Goal: Task Accomplishment & Management: Use online tool/utility

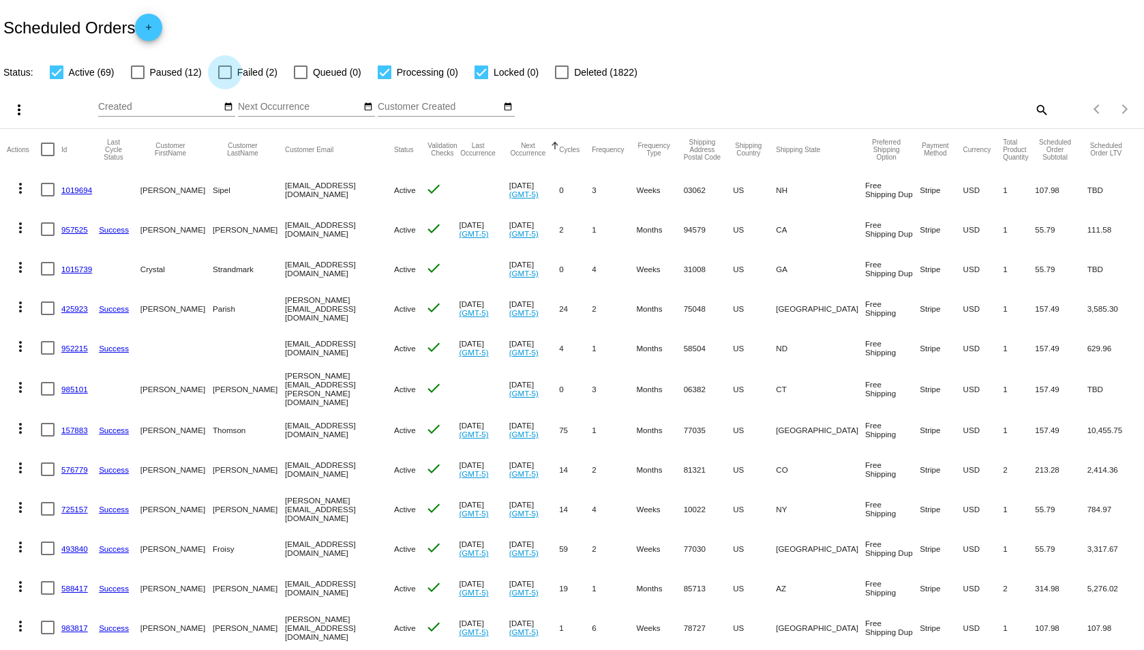
click at [226, 72] on div at bounding box center [225, 72] width 14 height 14
click at [225, 79] on input "Failed (2)" at bounding box center [224, 79] width 1 height 1
checkbox input "true"
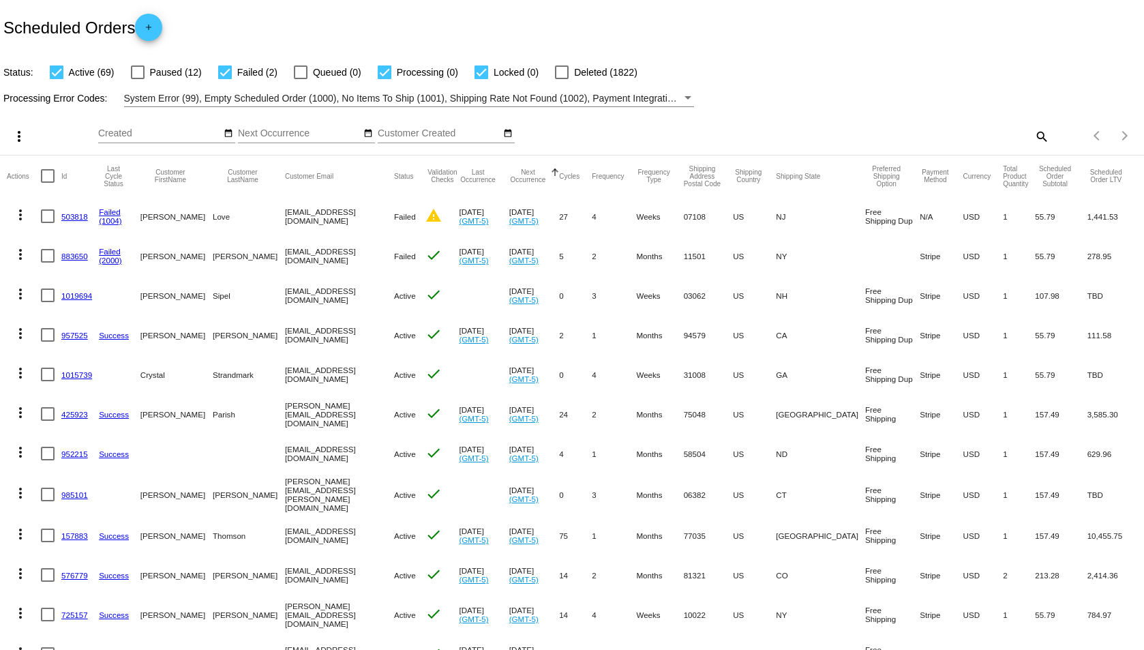
scroll to position [68, 0]
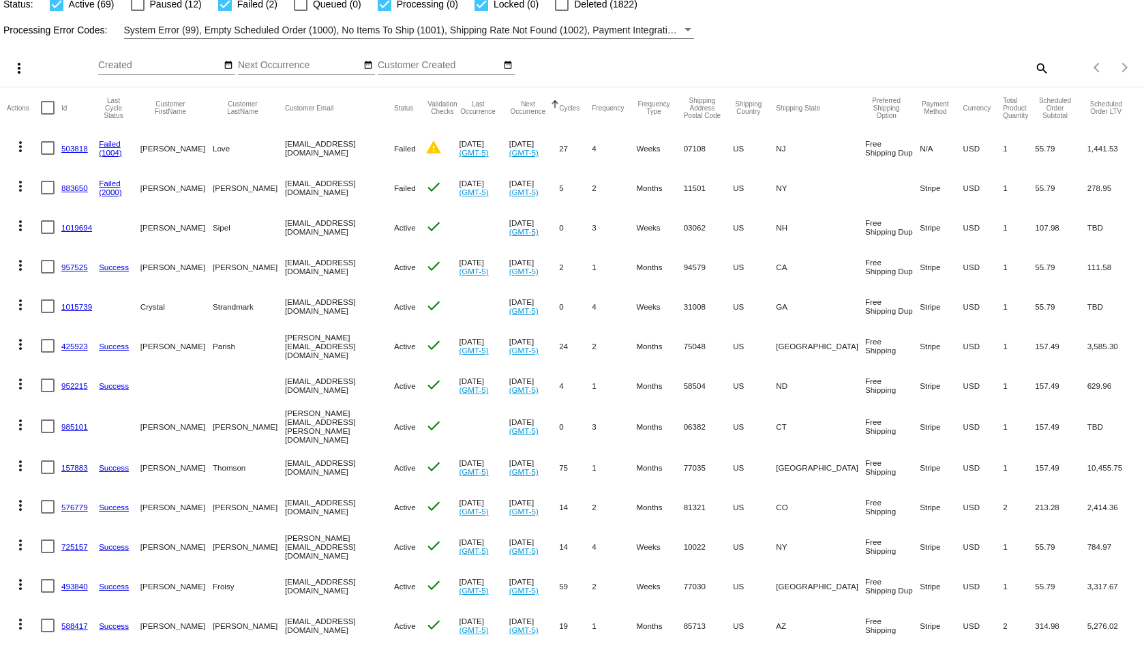
click at [72, 147] on link "503818" at bounding box center [74, 148] width 27 height 9
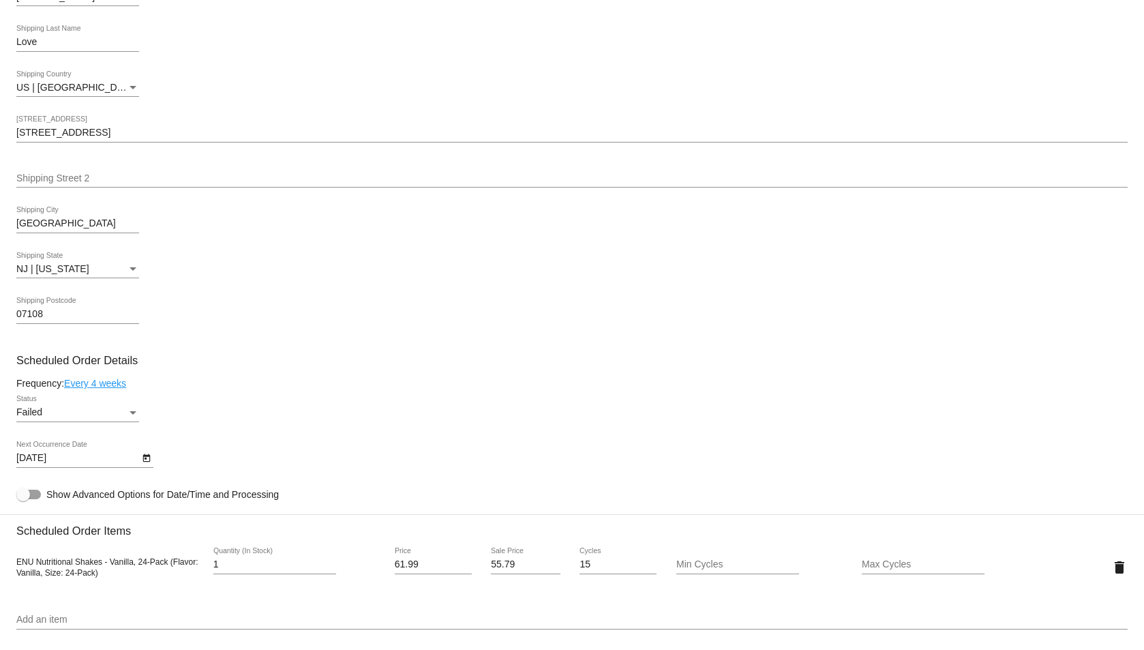
scroll to position [144, 0]
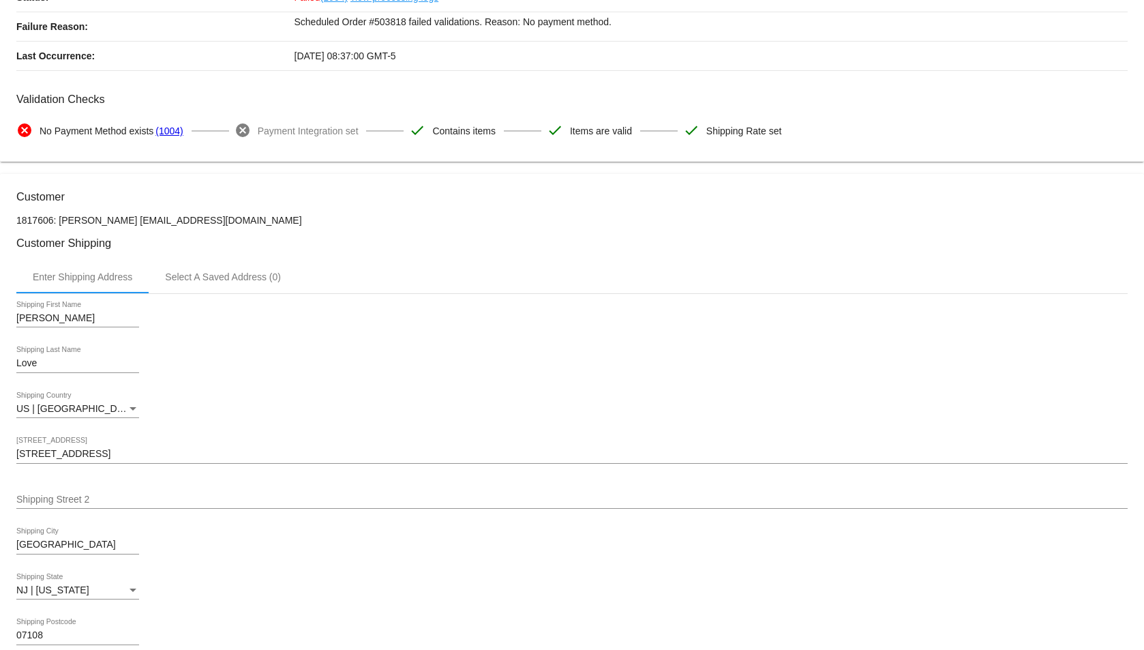
drag, startPoint x: 211, startPoint y: 225, endPoint x: 101, endPoint y: 222, distance: 109.8
click at [101, 222] on p "1817606: [PERSON_NAME] [EMAIL_ADDRESS][DOMAIN_NAME]" at bounding box center [571, 220] width 1111 height 11
copy p "[EMAIL_ADDRESS][DOMAIN_NAME]"
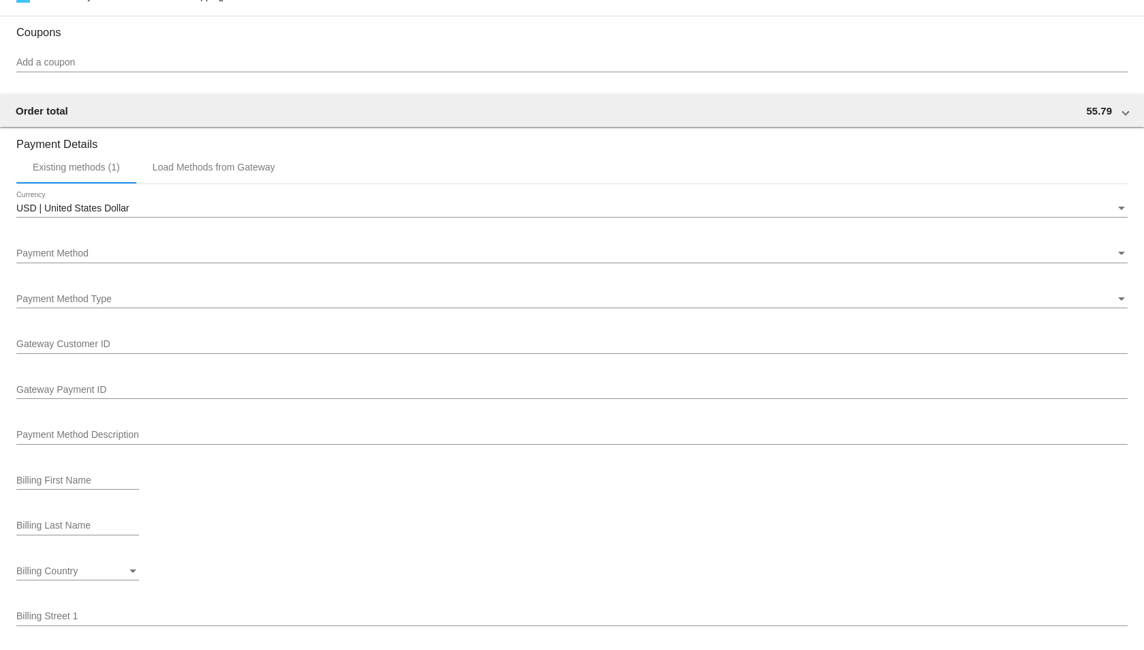
scroll to position [1303, 0]
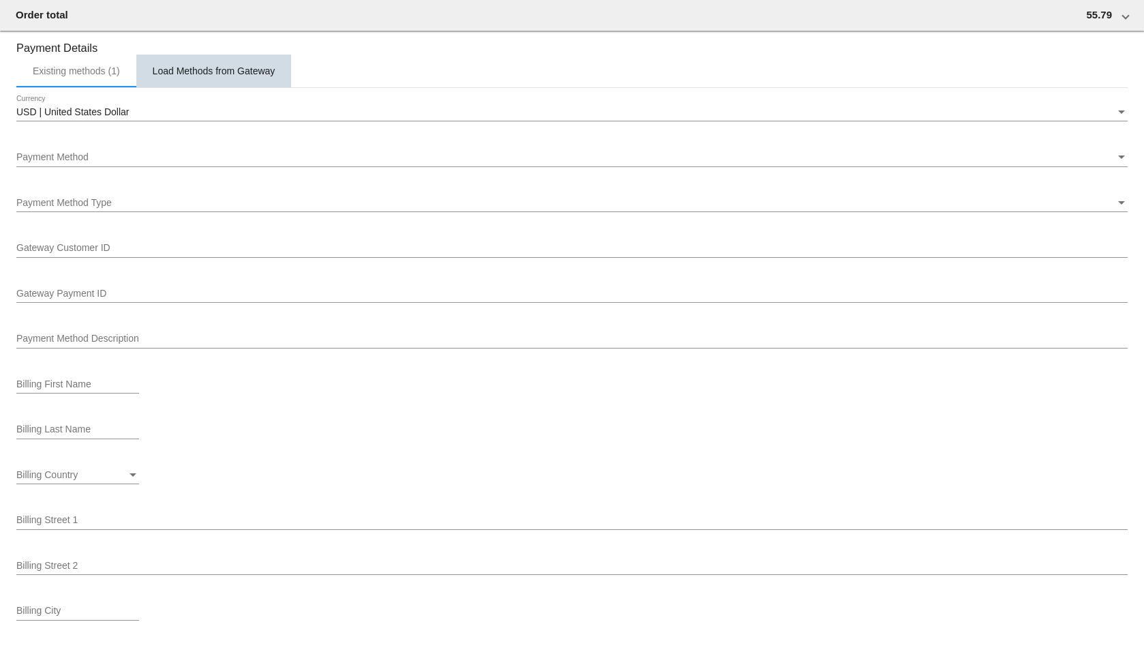
click at [237, 70] on div "Load Methods from Gateway" at bounding box center [214, 70] width 123 height 11
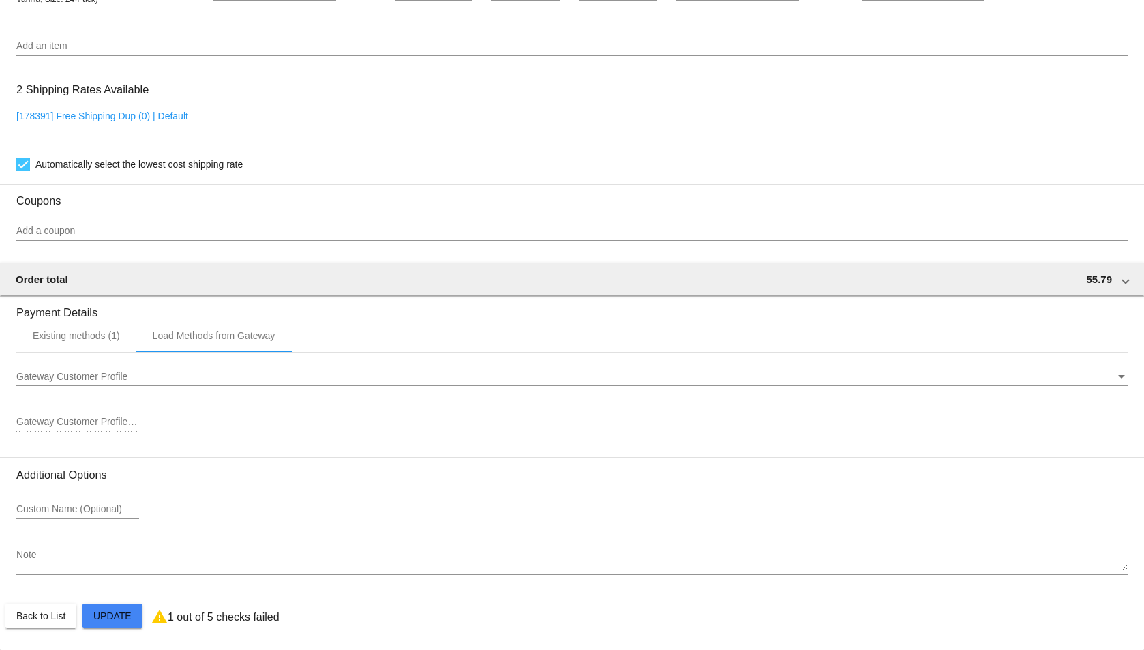
click at [67, 374] on span "Gateway Customer Profile" at bounding box center [71, 376] width 111 height 11
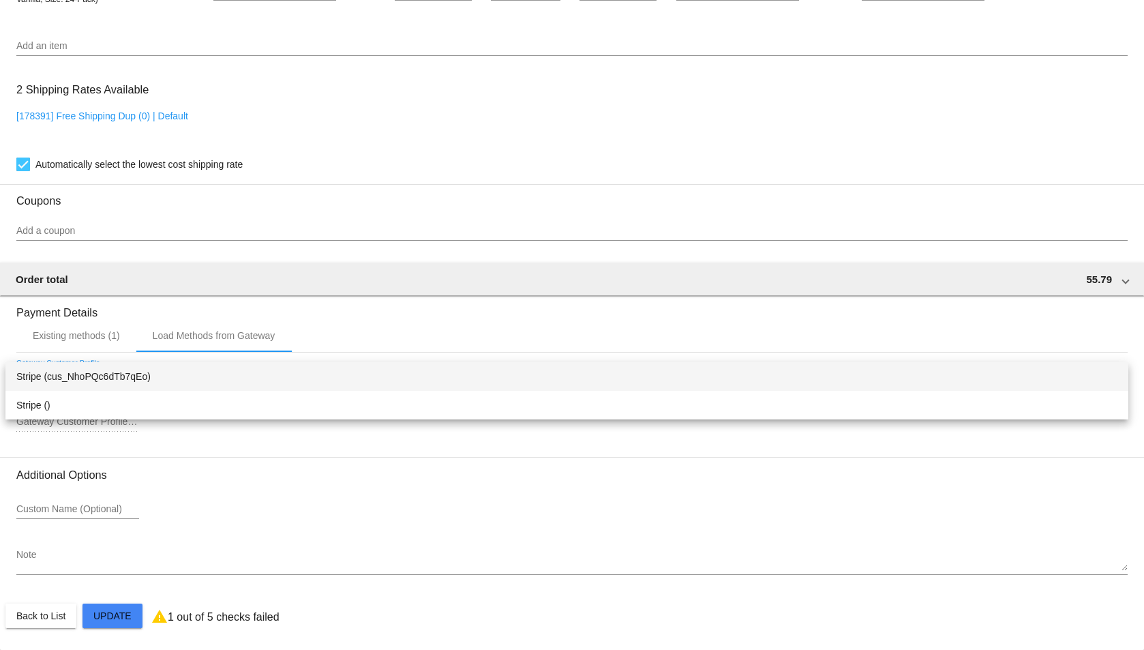
click at [321, 228] on div at bounding box center [572, 325] width 1144 height 650
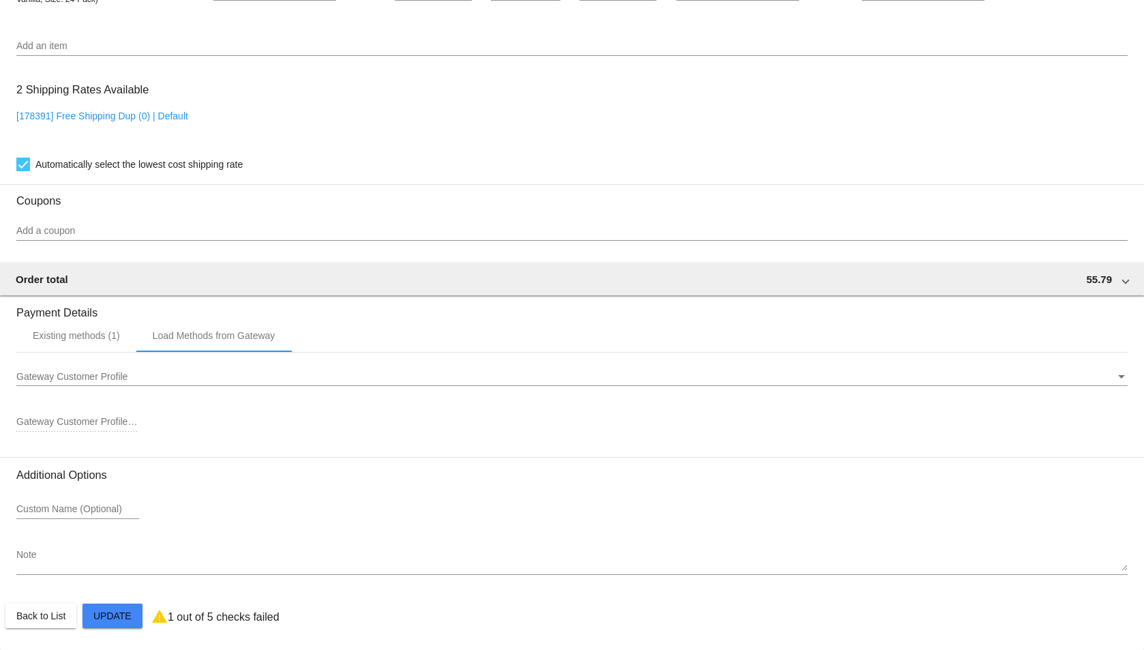
click at [168, 373] on div "Gateway Customer Profile" at bounding box center [565, 376] width 1099 height 11
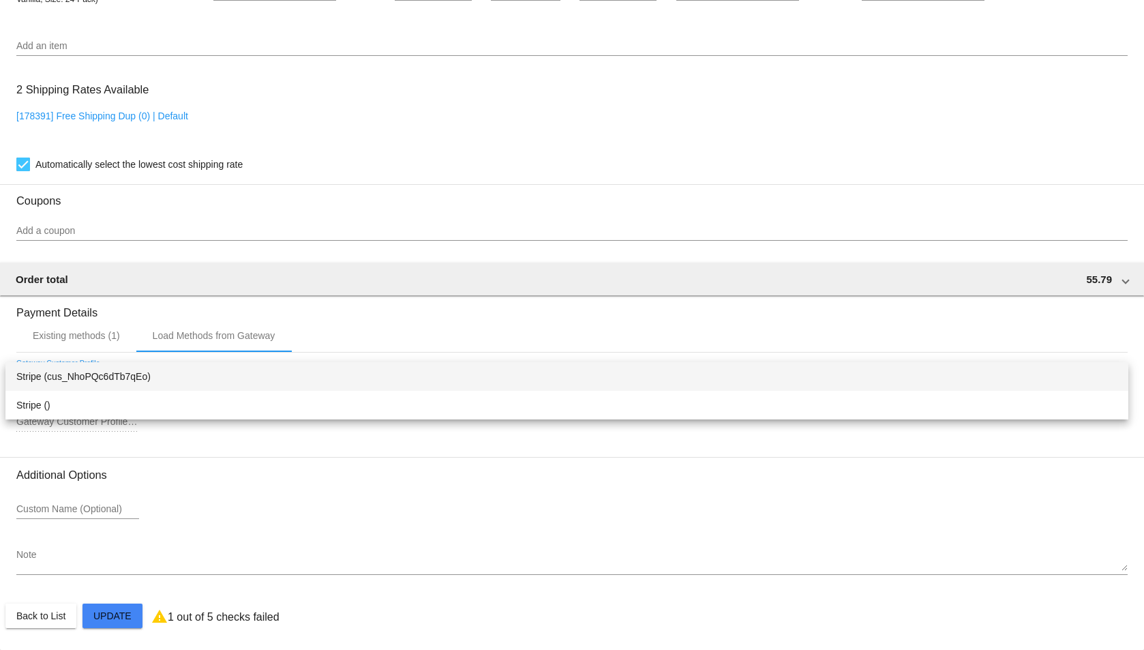
click at [489, 130] on div at bounding box center [572, 325] width 1144 height 650
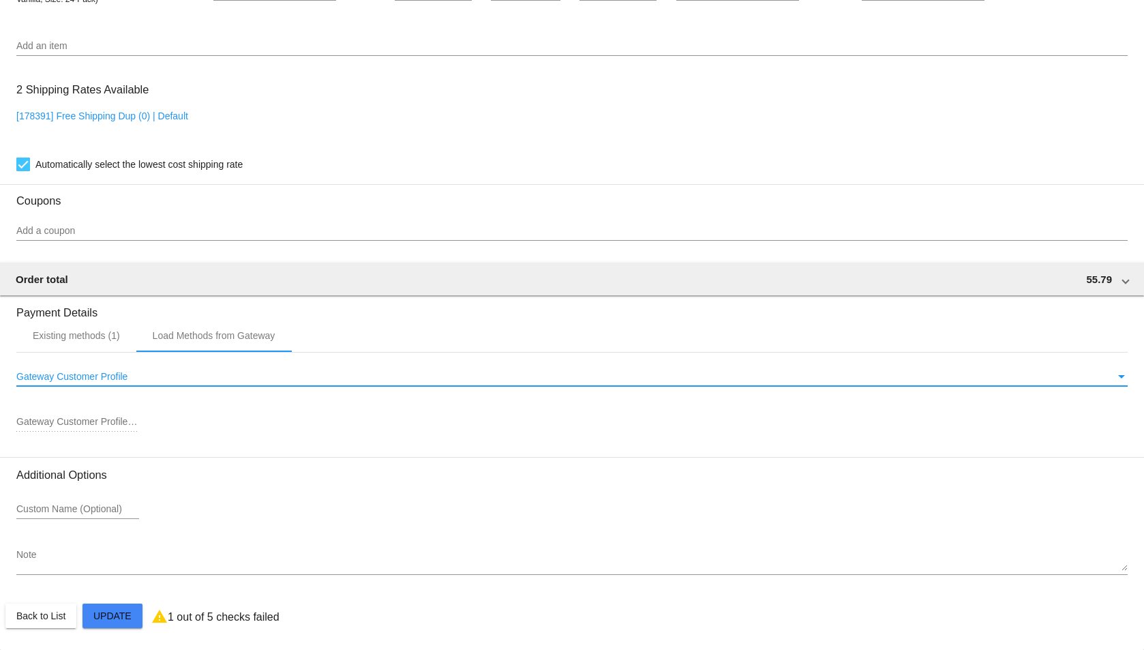
click at [103, 372] on span "Gateway Customer Profile" at bounding box center [71, 376] width 111 height 11
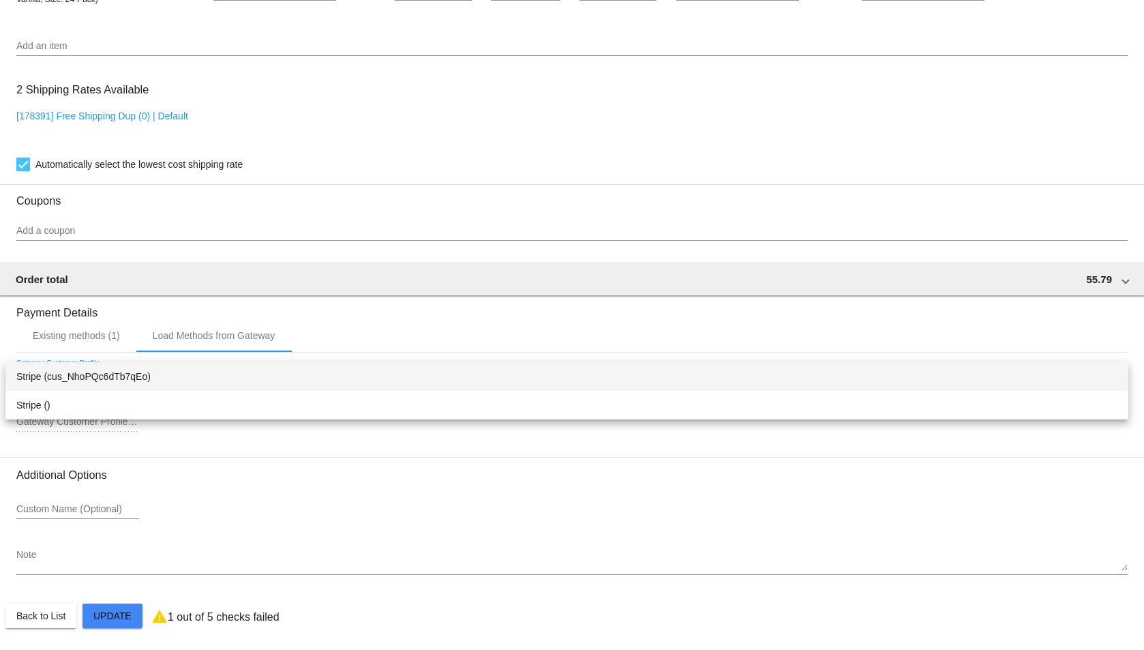
click at [102, 373] on span "Stripe (cus_NhoPQc6dTb7qEo)" at bounding box center [566, 376] width 1101 height 29
type input "cus_NhoPQc6dTb7qEo"
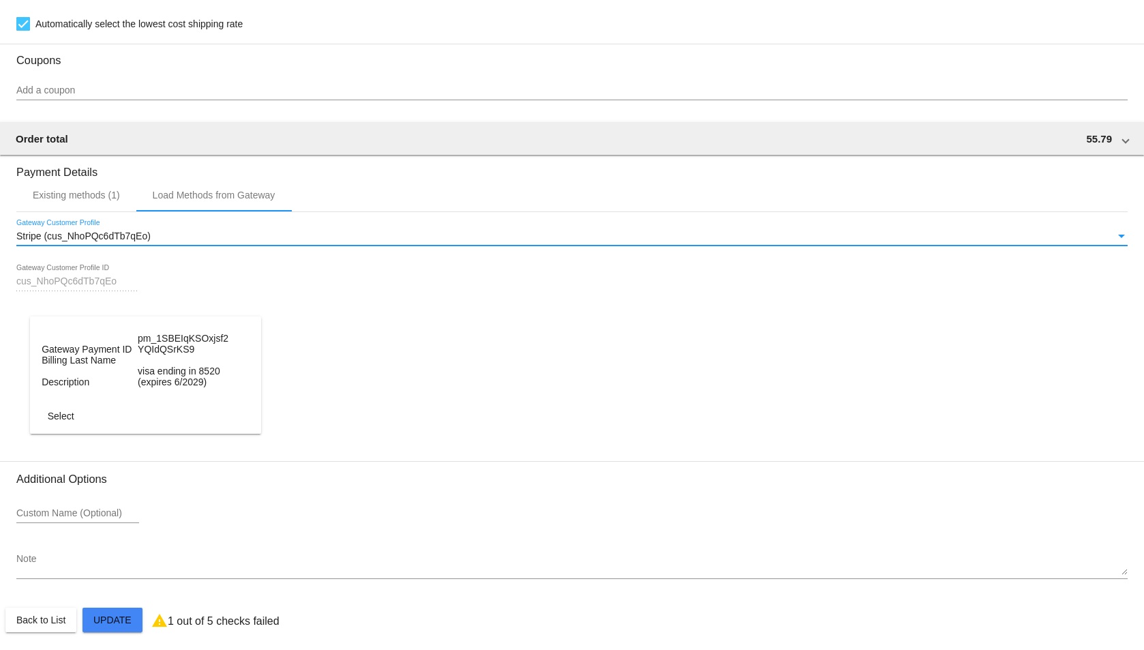
scroll to position [1183, 0]
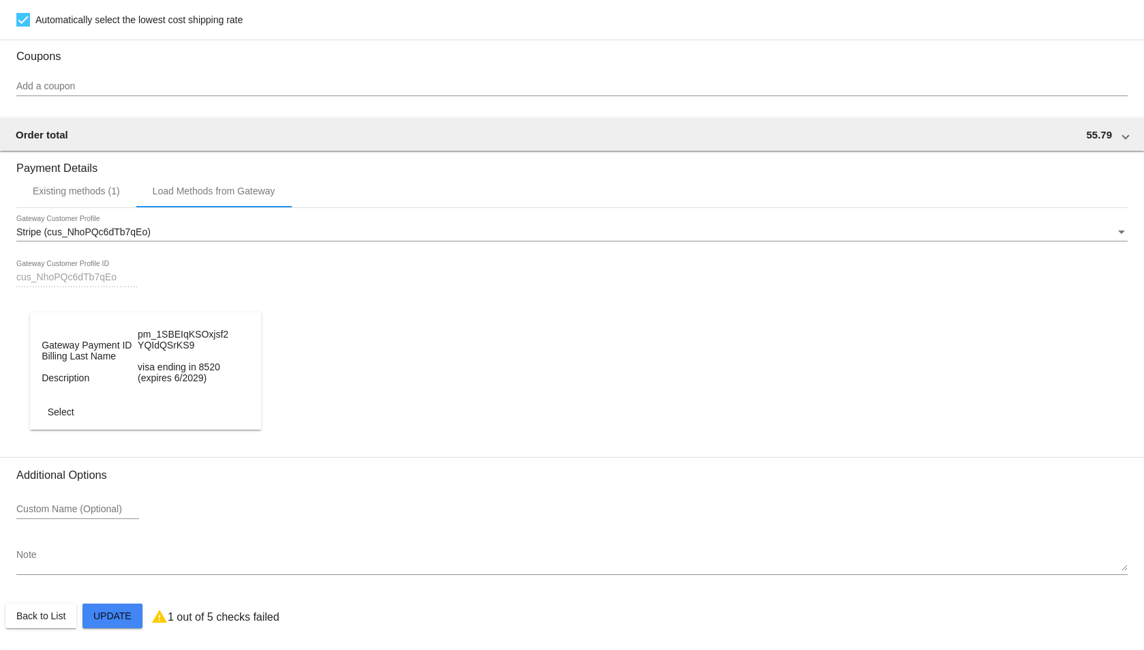
click at [157, 373] on dt "visa ending in 8520 (expires 6/2029)" at bounding box center [184, 372] width 93 height 22
click at [61, 418] on button "Select" at bounding box center [61, 411] width 60 height 25
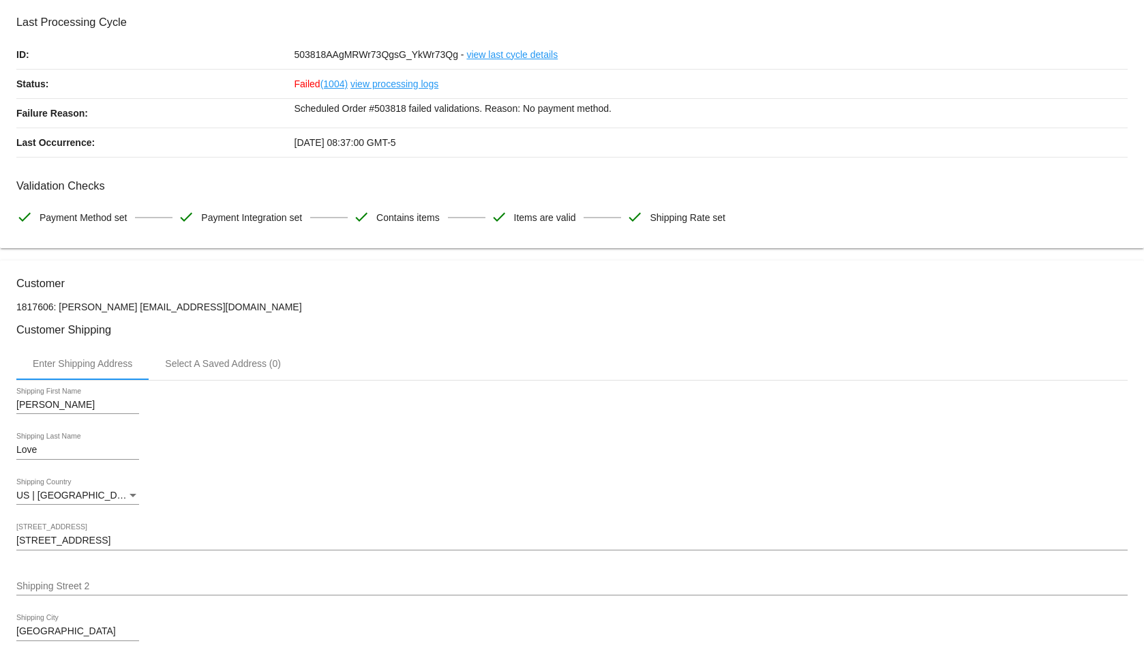
scroll to position [0, 0]
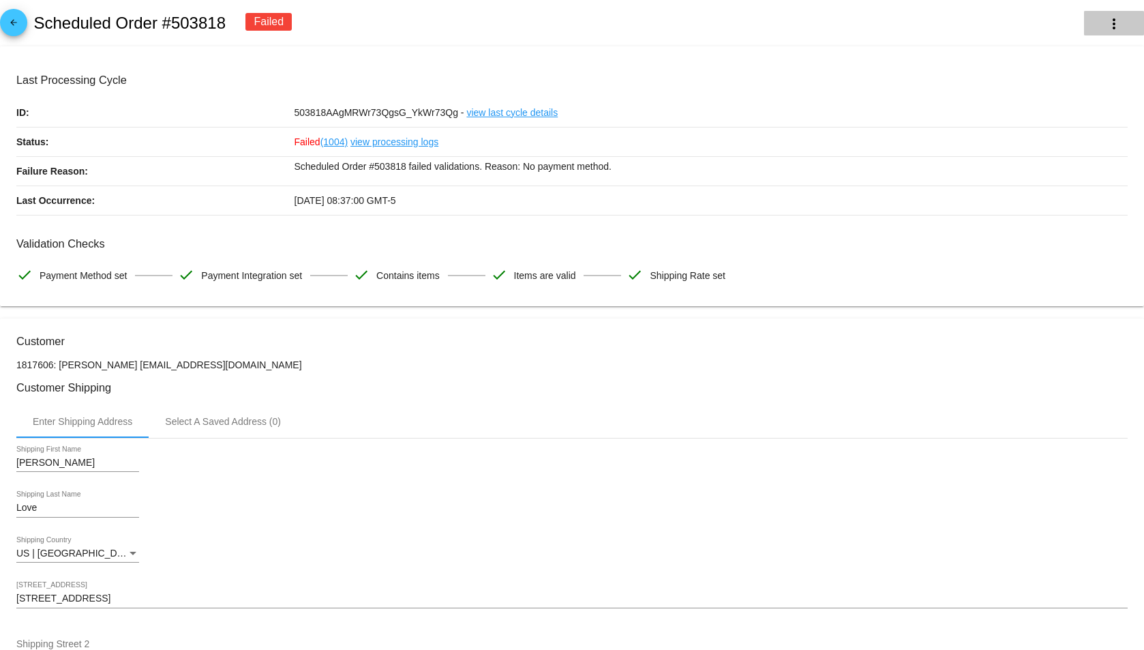
click at [1118, 16] on button "more_vert" at bounding box center [1114, 23] width 60 height 25
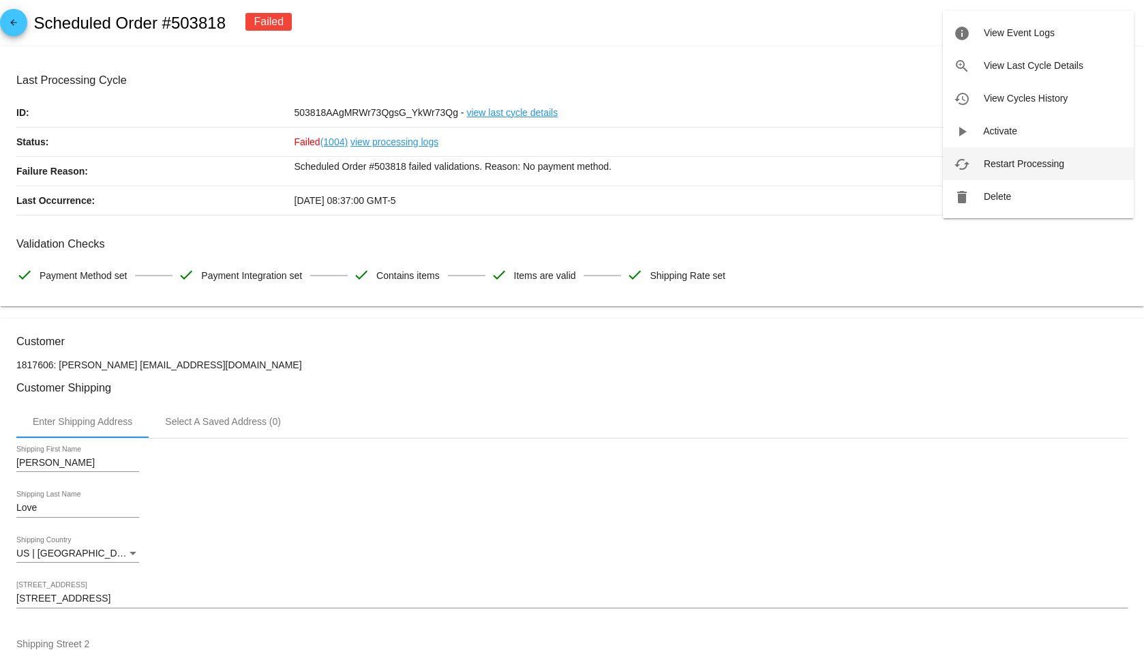
click at [990, 162] on span "Restart Processing" at bounding box center [1023, 163] width 80 height 11
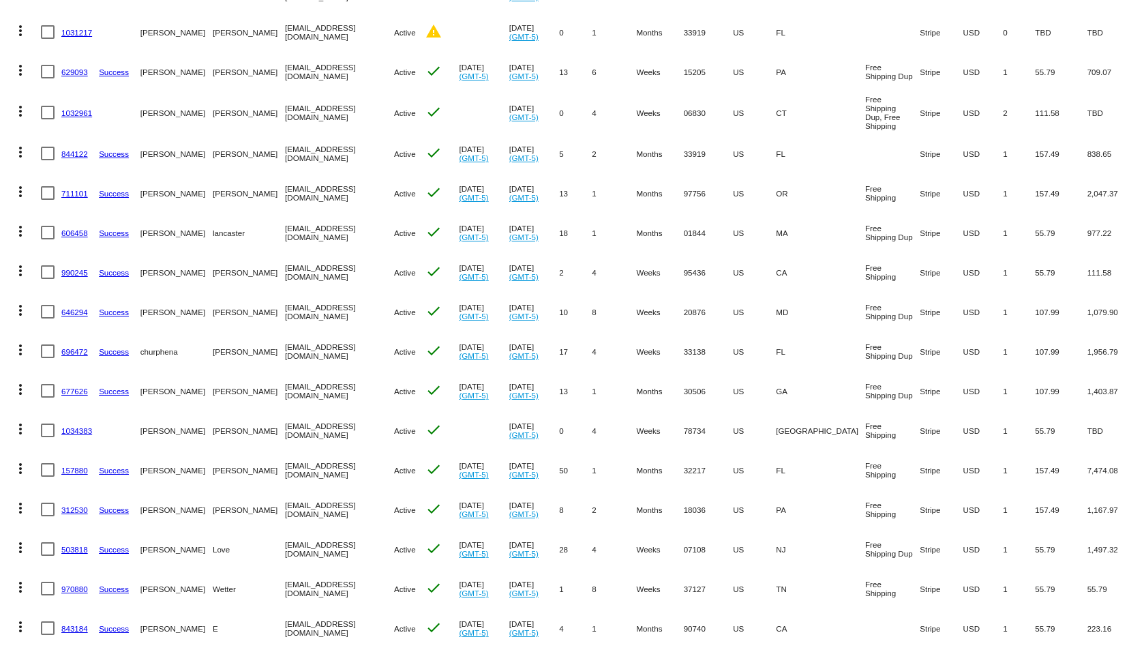
scroll to position [2402, 0]
